Goal: Task Accomplishment & Management: Manage account settings

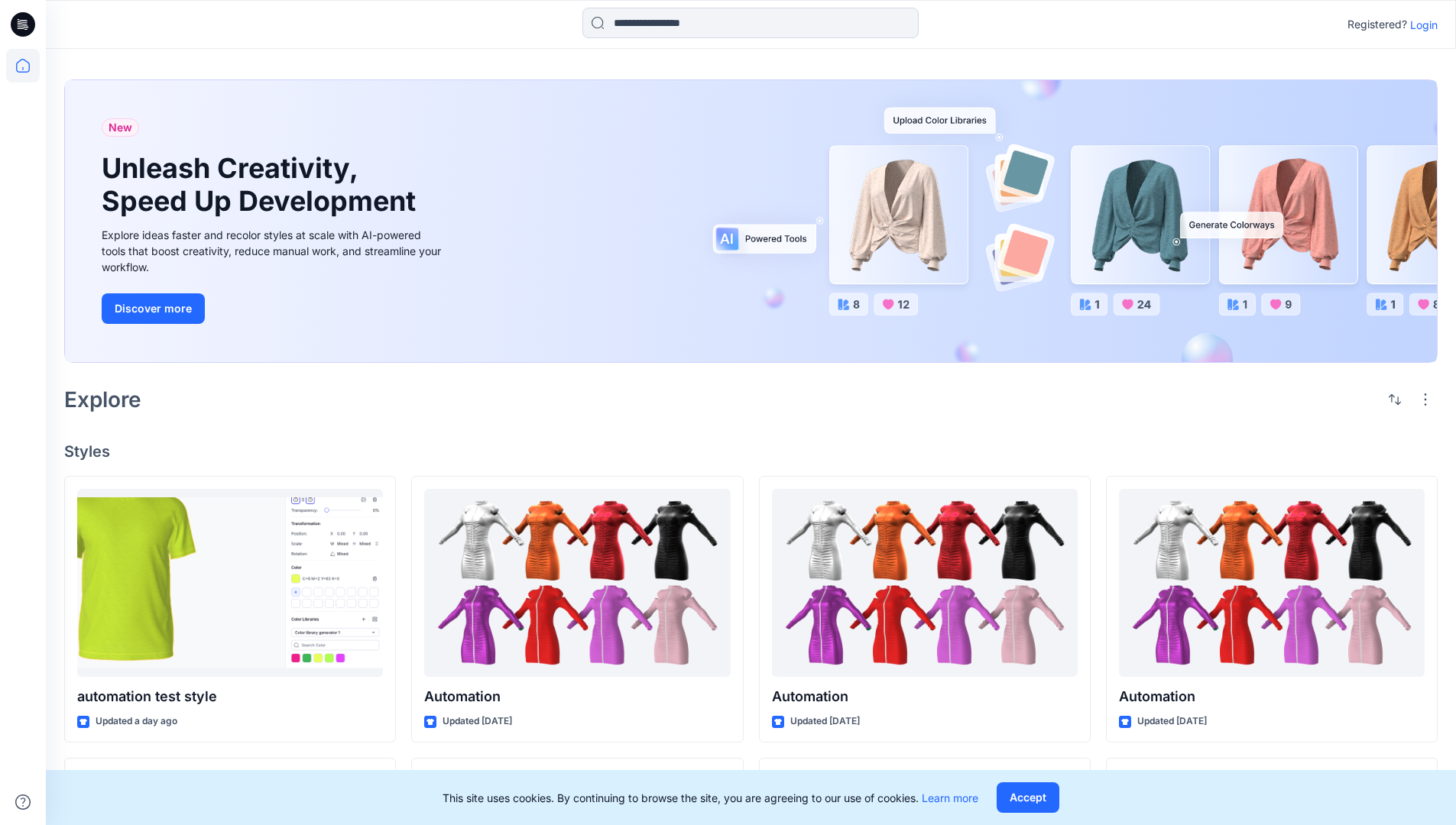
click at [1420, 25] on p "Login" at bounding box center [1424, 25] width 28 height 16
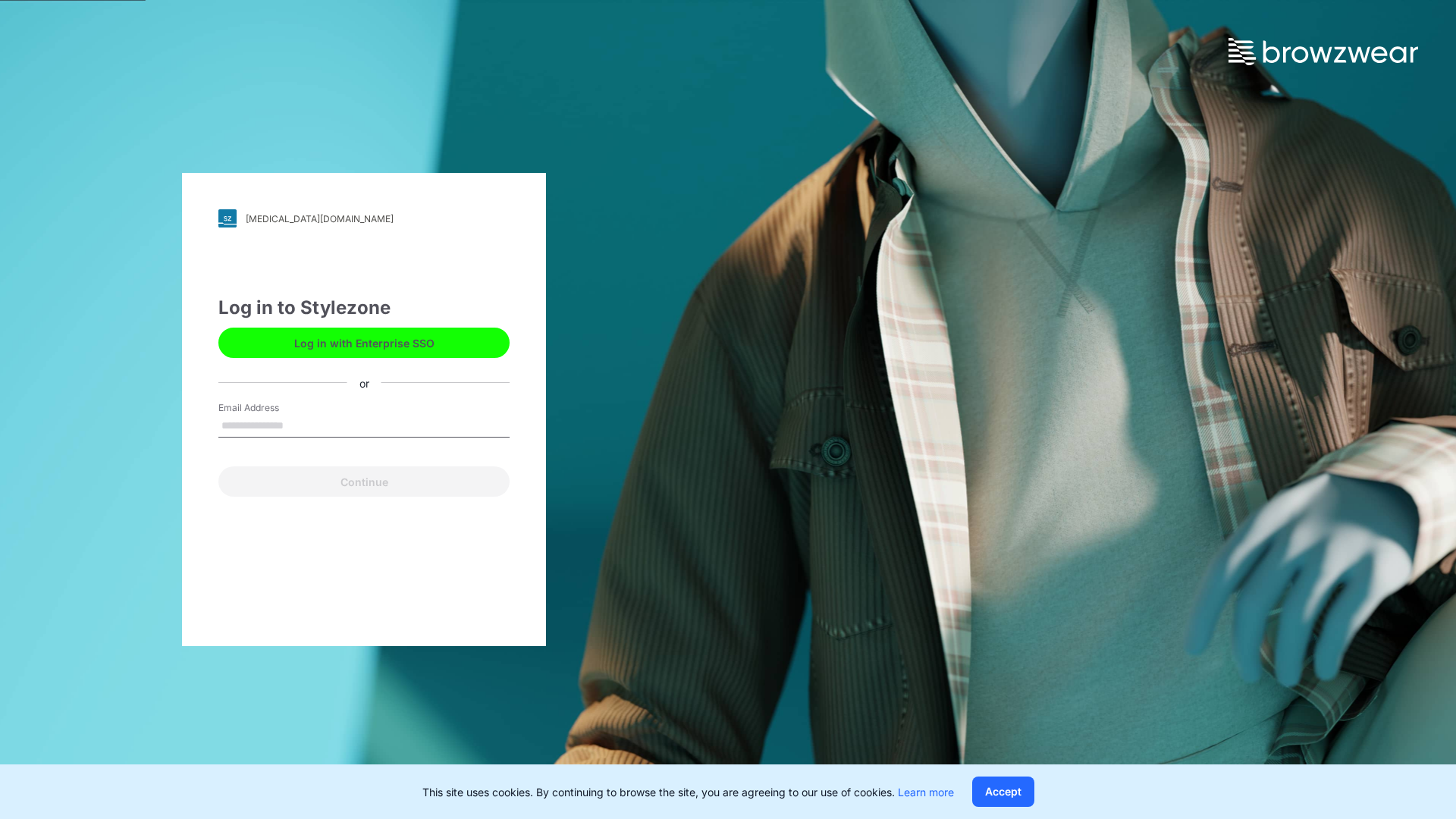
click at [300, 425] on input "Email Address" at bounding box center [363, 426] width 291 height 23
type input "**********"
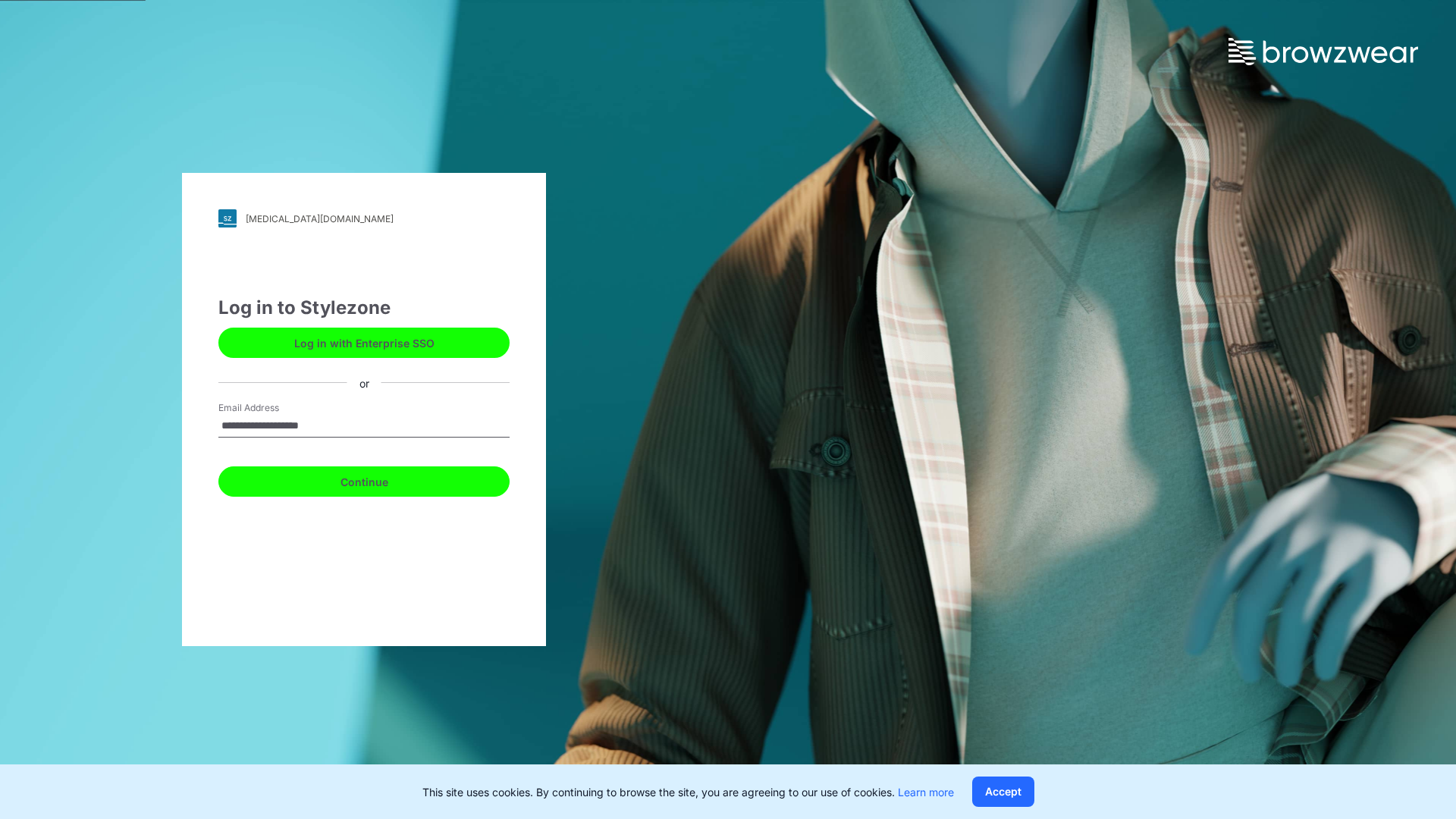
click at [381, 480] on button "Continue" at bounding box center [363, 481] width 291 height 31
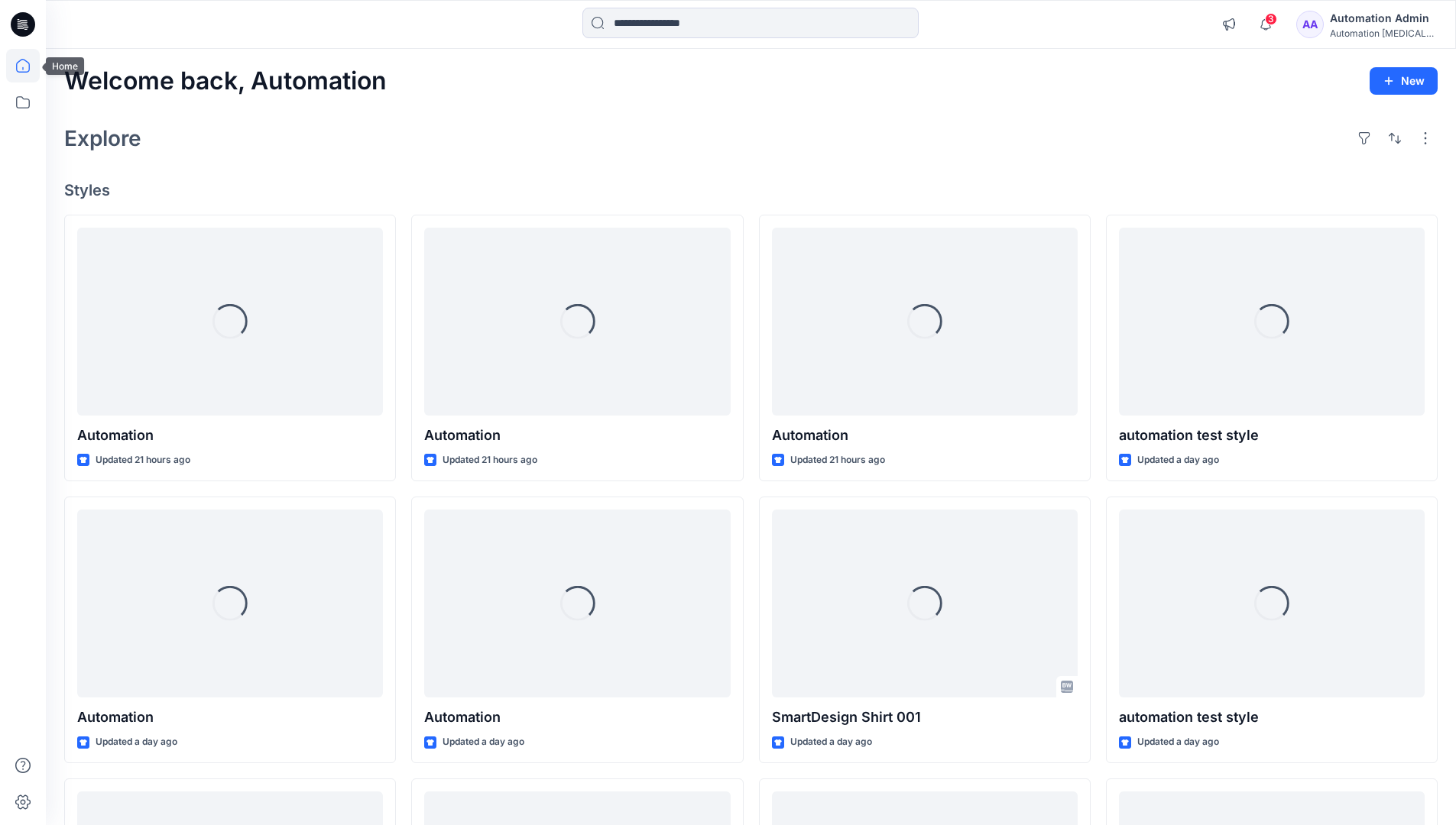
click at [29, 66] on icon at bounding box center [22, 65] width 13 height 13
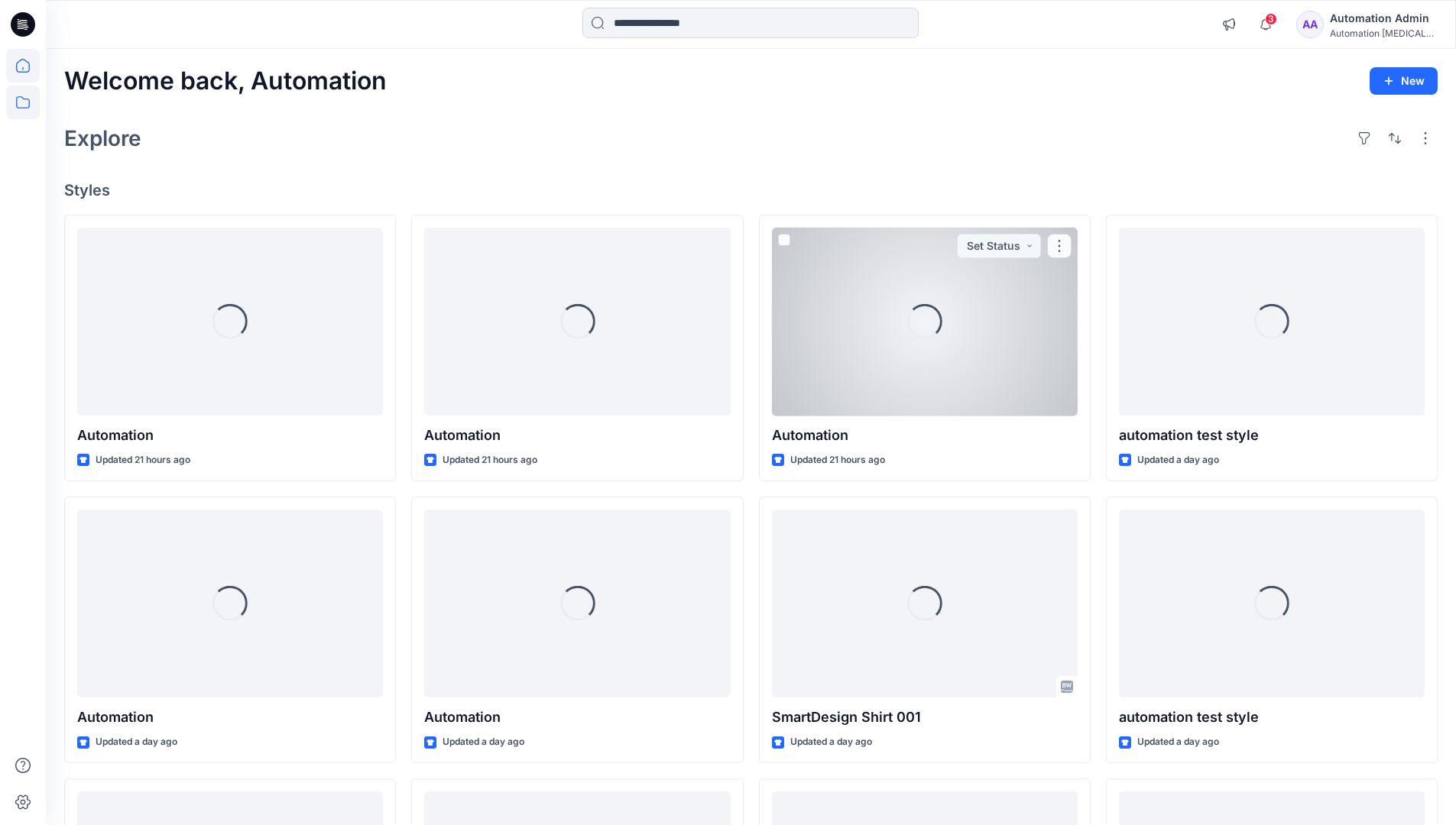
click at [20, 104] on icon at bounding box center [23, 102] width 34 height 34
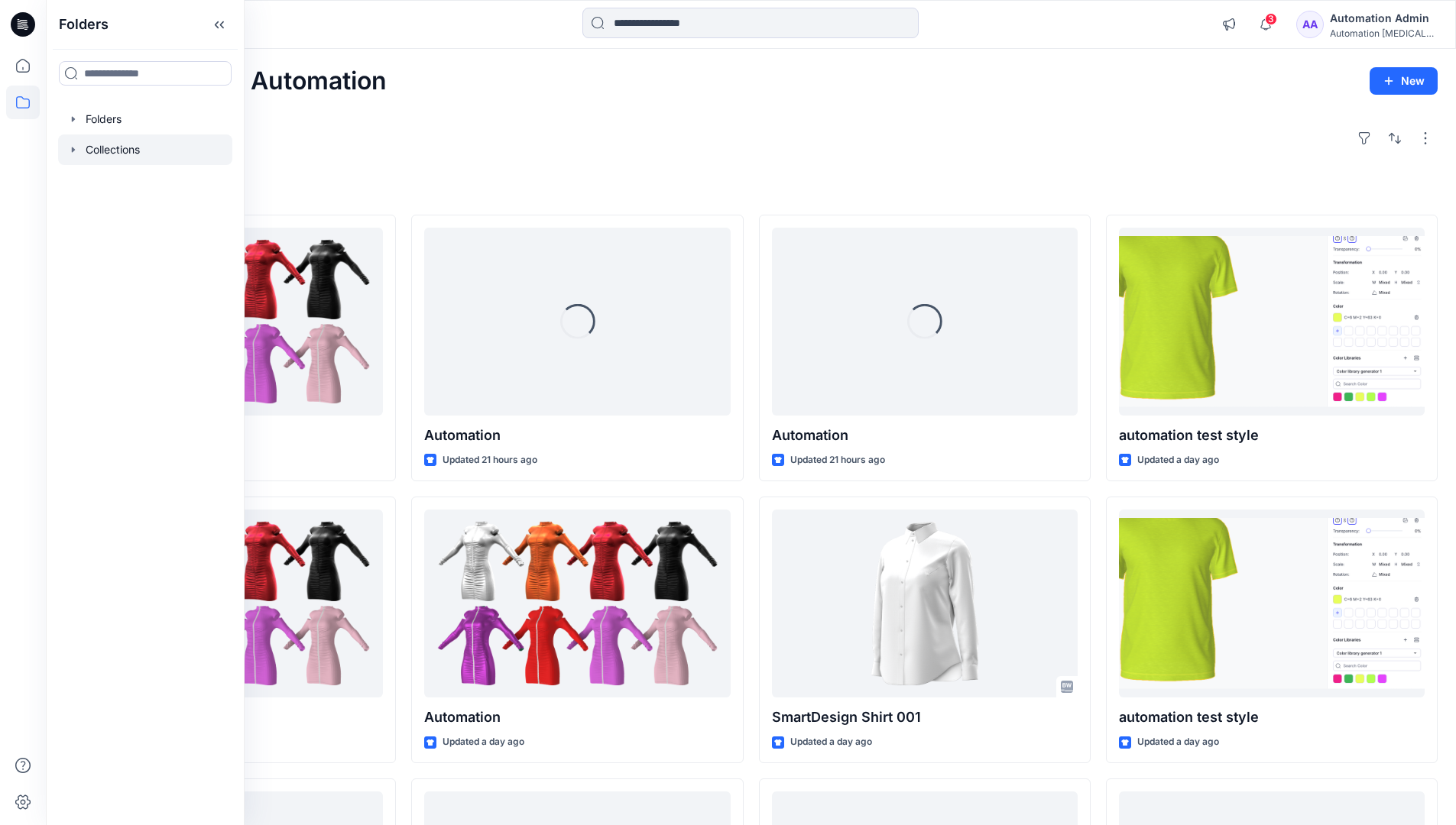
click at [119, 153] on div at bounding box center [145, 149] width 174 height 31
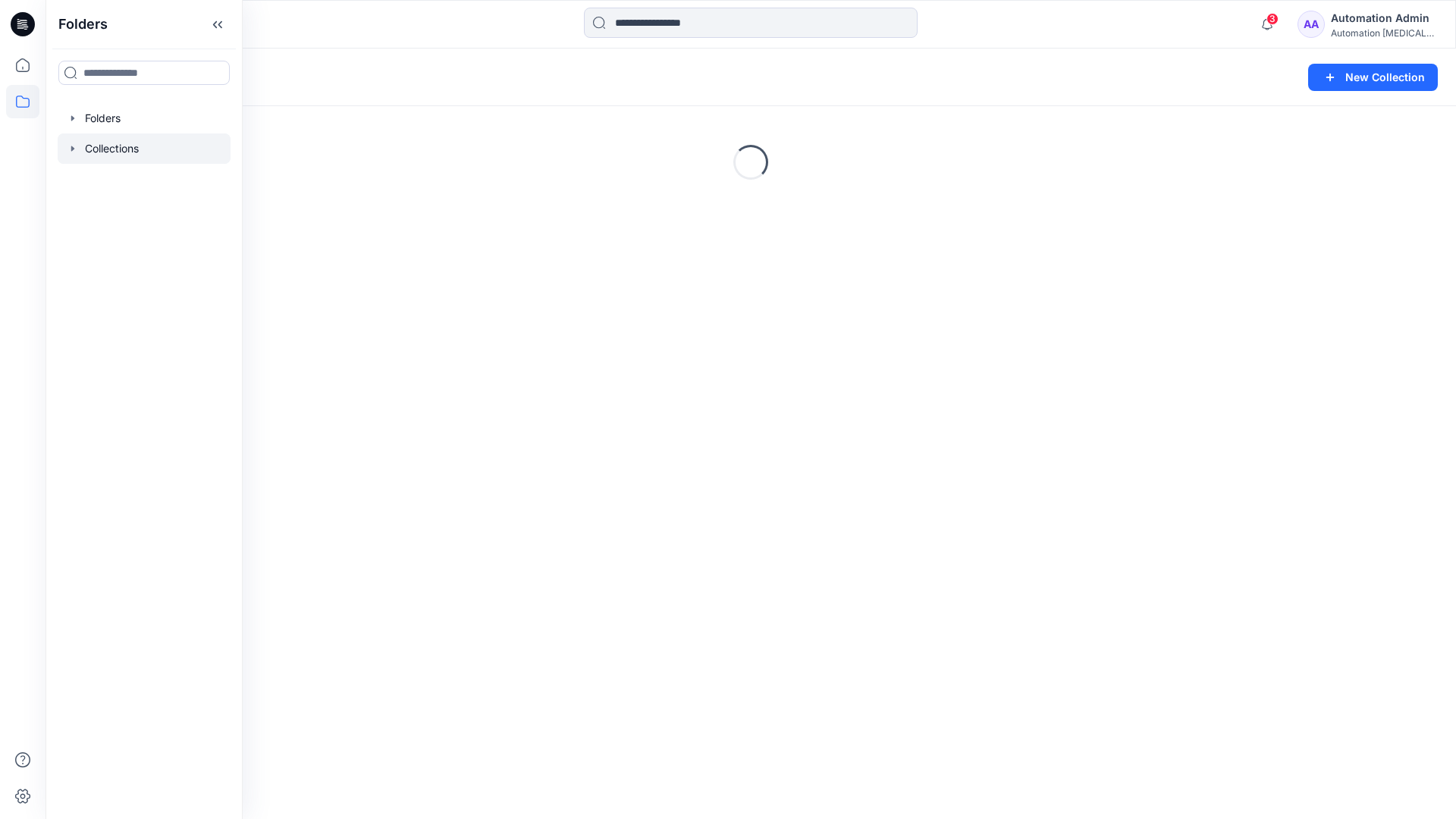
click at [436, 357] on div "Collections New Collection Loading..." at bounding box center [750, 434] width 1410 height 771
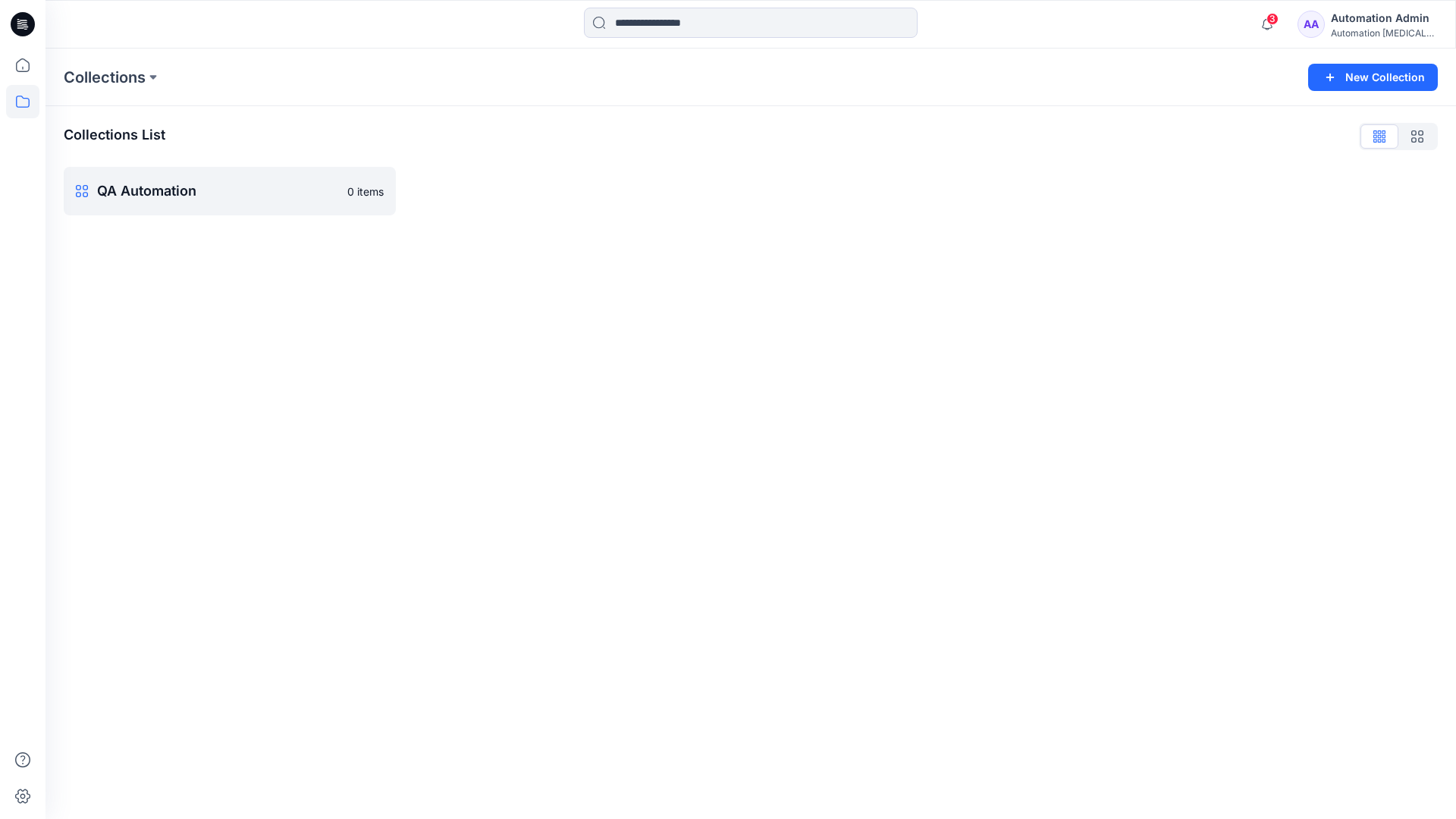
click at [1376, 23] on div "Automation Admin" at bounding box center [1384, 18] width 106 height 18
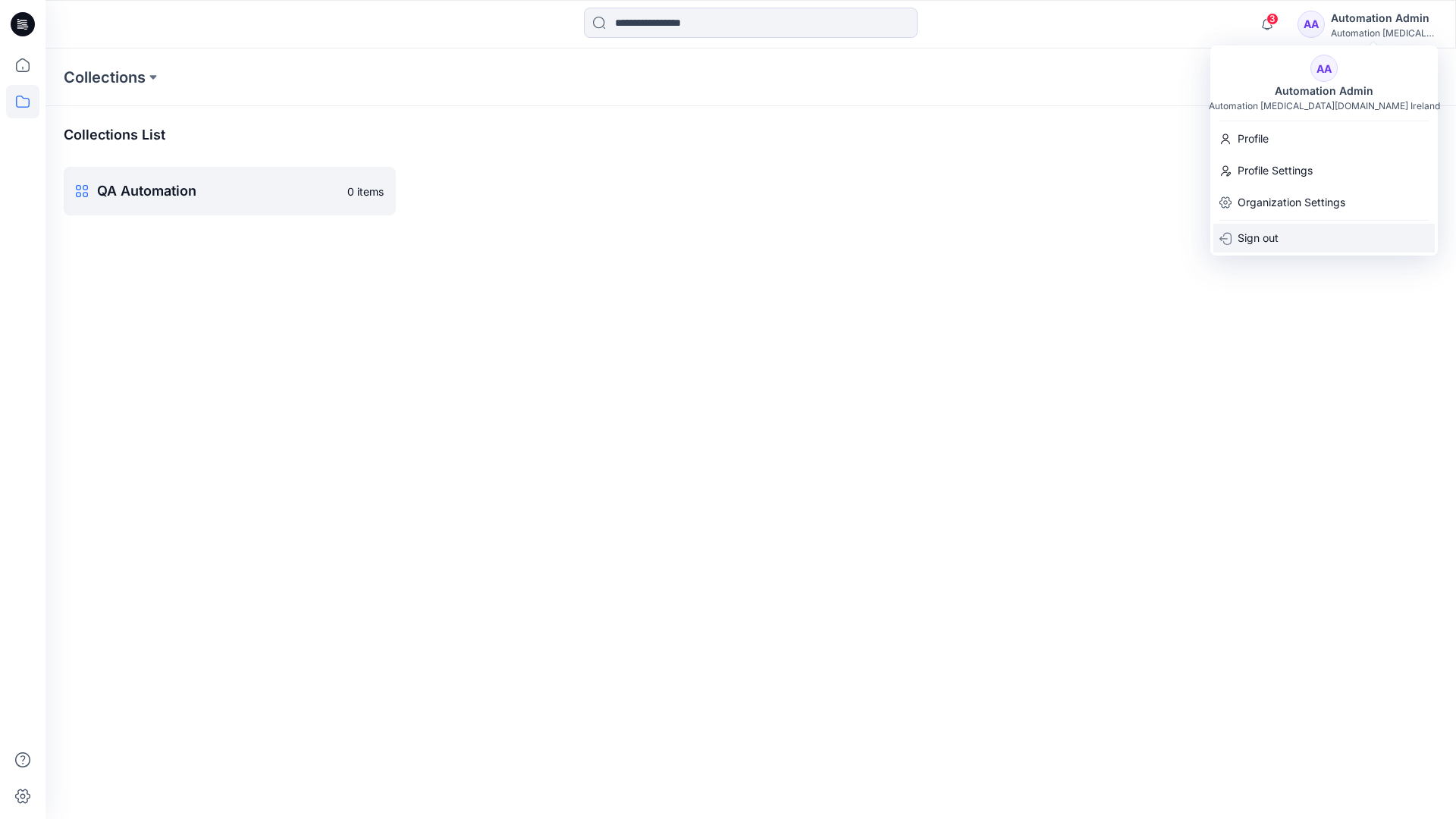
click at [1284, 243] on div "Sign out" at bounding box center [1324, 238] width 221 height 29
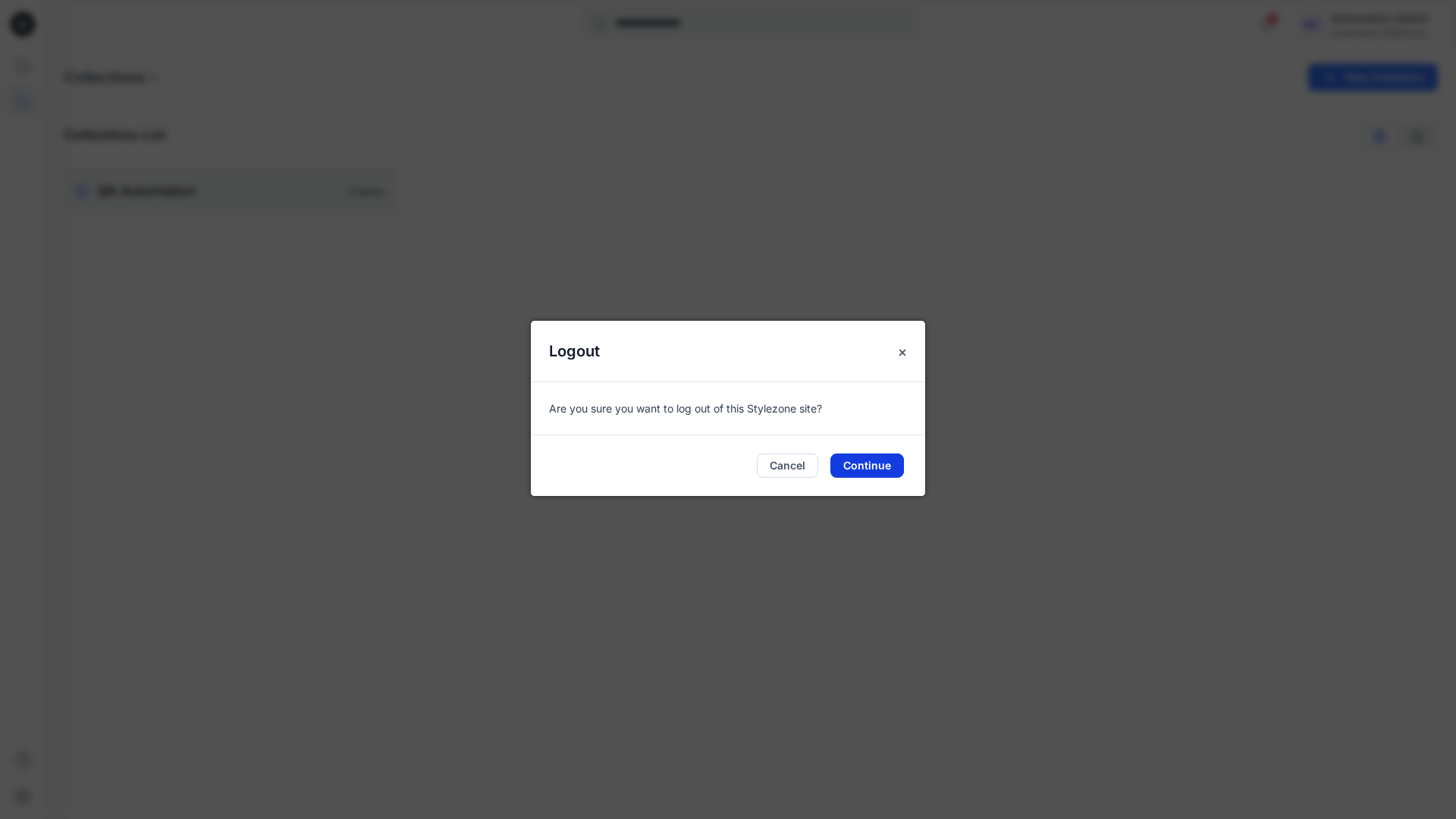
click at [881, 463] on button "Continue" at bounding box center [867, 466] width 74 height 24
